Goal: Unclear: Browse casually

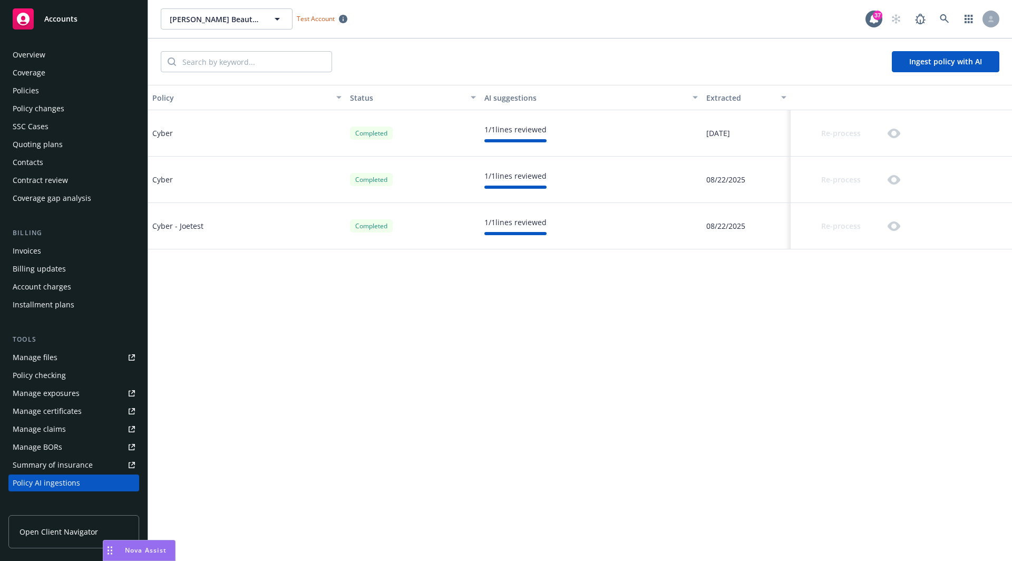
scroll to position [161, 0]
